Goal: Information Seeking & Learning: Find specific fact

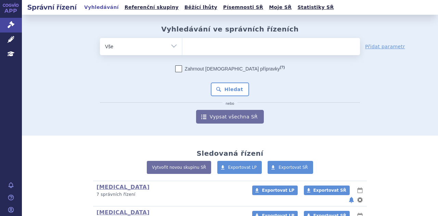
click at [195, 52] on ul at bounding box center [272, 45] width 178 height 14
click at [183, 52] on select at bounding box center [182, 46] width 0 height 17
paste input "European Union, except Bulgaria, Czech Republic, Estonia, Luxembourg, Austria, …"
type input "European Union, except Bulgaria, Czech Republic, Estonia, Luxembourg, Austria, …"
select select "European Union, except Bulgaria, Czech Republic, Estonia, Luxembourg, Austria, …"
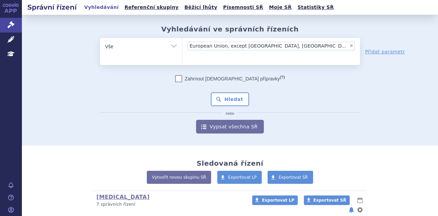
scroll to position [0, 2]
click at [348, 46] on span "×" at bounding box center [350, 46] width 4 height 4
click at [183, 46] on select "European Union, except Bulgaria, Czech Republic, Estonia, Luxembourg, Austria, …" at bounding box center [182, 46] width 0 height 17
select select
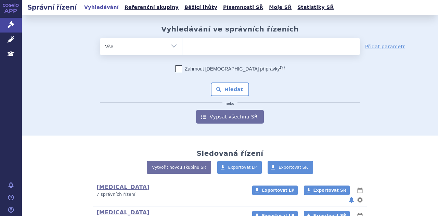
scroll to position [0, 0]
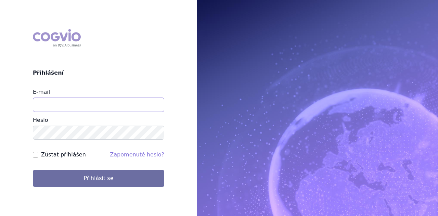
click at [57, 106] on input "E-mail" at bounding box center [99, 105] width 132 height 14
type input "michaela.x.tauchmanova@gsk.com"
click at [33, 170] on button "Přihlásit se" at bounding box center [99, 178] width 132 height 17
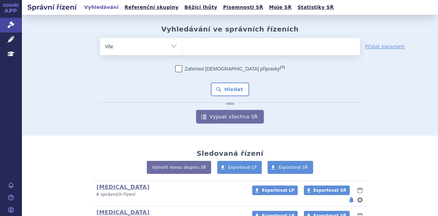
click at [224, 50] on ul at bounding box center [272, 45] width 178 height 14
click at [183, 50] on select at bounding box center [182, 46] width 0 height 17
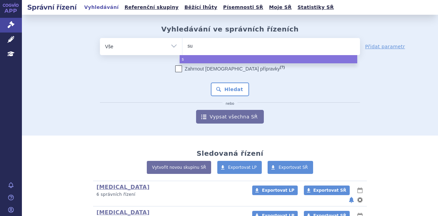
type input "suk"
type input "sukl"
type input "sukls"
type input "sukls1"
type input "sukls18"
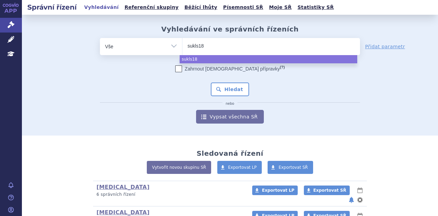
type input "sukls181"
type input "sukls1818"
type input "sukls18181"
type input "sukls18181/"
type input "sukls18181/2"
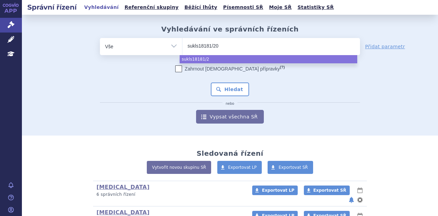
type input "sukls18181/202"
type input "sukls18181/2024"
select select "sukls18181/2024"
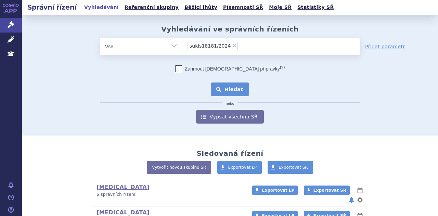
click at [230, 91] on button "Hledat" at bounding box center [230, 90] width 39 height 14
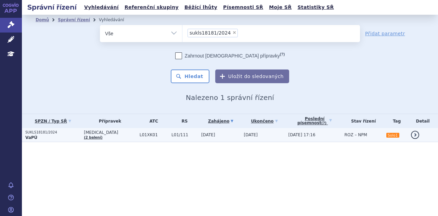
click at [114, 135] on td "[MEDICAL_DATA] (2 balení)" at bounding box center [109, 135] width 56 height 14
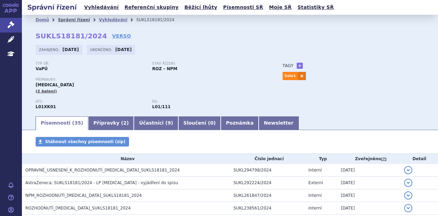
click at [66, 20] on link "Správní řízení" at bounding box center [74, 19] width 32 height 5
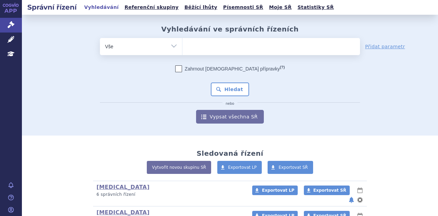
click at [236, 49] on ul at bounding box center [272, 45] width 178 height 14
click at [183, 49] on select at bounding box center [182, 46] width 0 height 17
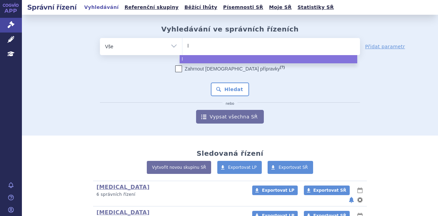
type input "ly"
type input "lyn"
type input "lynp"
type input "lynpar"
type input "lynparz"
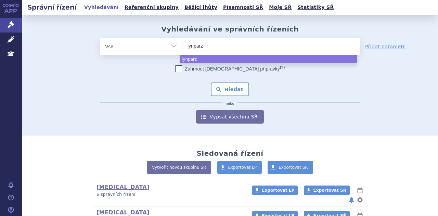
type input "lynparza"
select select "lynparza"
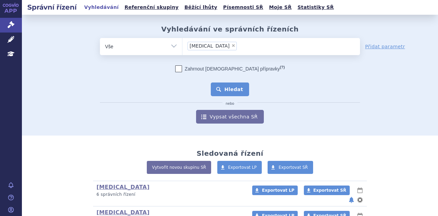
click at [235, 89] on button "Hledat" at bounding box center [230, 90] width 39 height 14
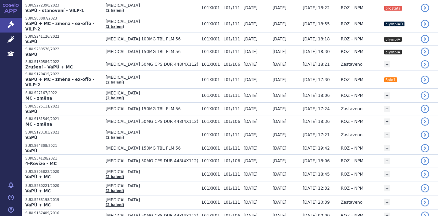
scroll to position [173, 0]
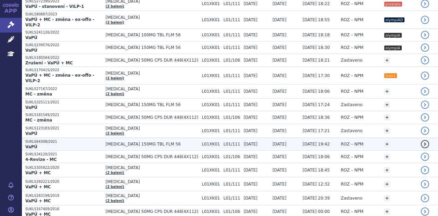
click at [174, 138] on td "[MEDICAL_DATA] 150MG TBL FLM 56" at bounding box center [150, 144] width 96 height 13
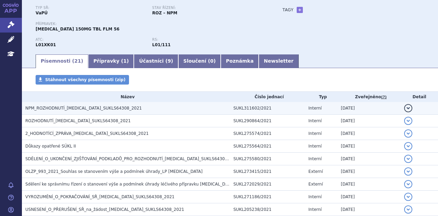
scroll to position [56, 0]
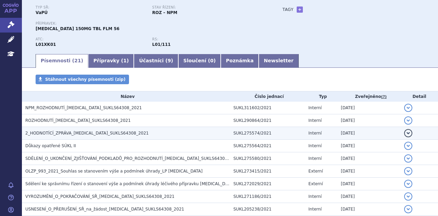
click at [107, 131] on span "2_HODNOTÍCÍ_ZPRÁVA_[MEDICAL_DATA]_SUKLS64308_2021" at bounding box center [87, 133] width 124 height 5
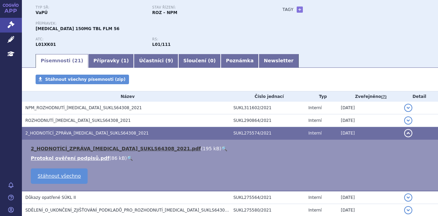
click at [104, 147] on link "2_HODNOTÍCÍ_ZPRÁVA_[MEDICAL_DATA]_SUKLS64308_2021.pdf" at bounding box center [116, 148] width 170 height 5
